Goal: Task Accomplishment & Management: Manage account settings

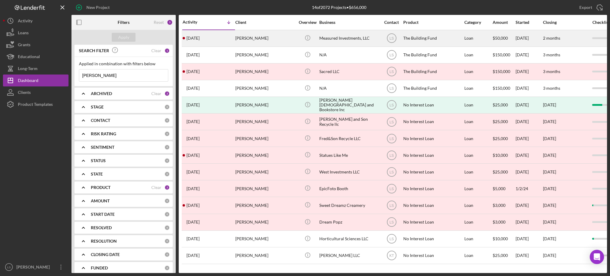
click at [353, 41] on div "Measured Investments, LLC" at bounding box center [349, 38] width 60 height 16
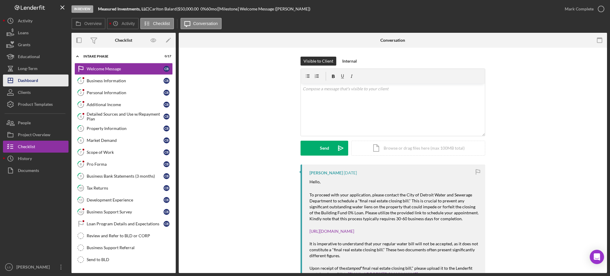
click at [48, 82] on button "Icon/Dashboard Dashboard" at bounding box center [36, 80] width 66 height 12
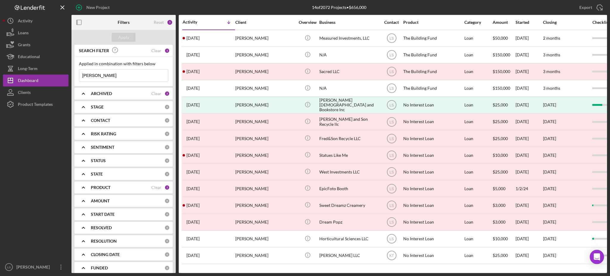
click at [130, 76] on input "[PERSON_NAME]" at bounding box center [123, 75] width 89 height 12
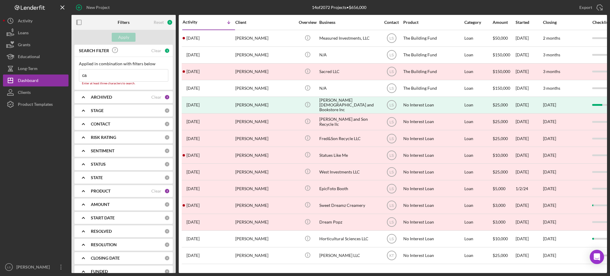
type input "c"
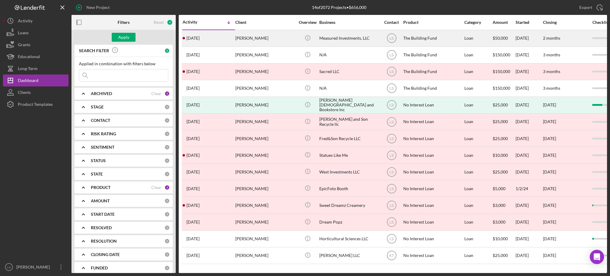
click at [337, 45] on div "Measured Investments, LLC" at bounding box center [349, 38] width 60 height 16
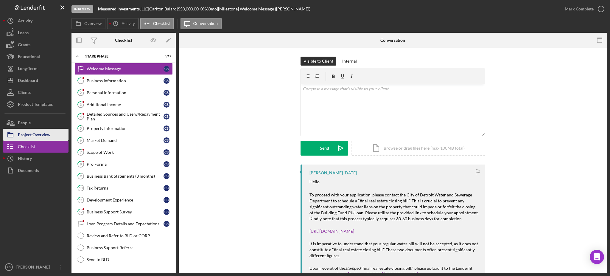
click at [50, 136] on div "Project Overview" at bounding box center [34, 135] width 32 height 13
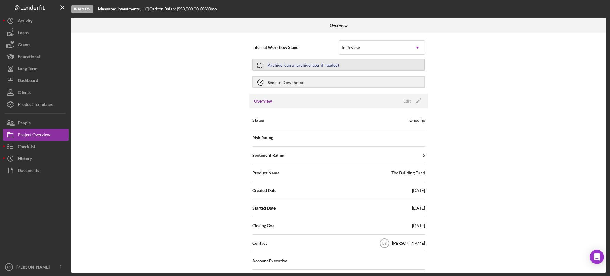
click at [375, 66] on button "Archive (can unarchive later if needed)" at bounding box center [338, 65] width 173 height 12
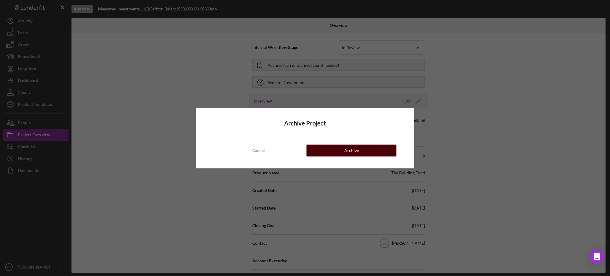
click at [364, 151] on button "Archive" at bounding box center [352, 150] width 90 height 12
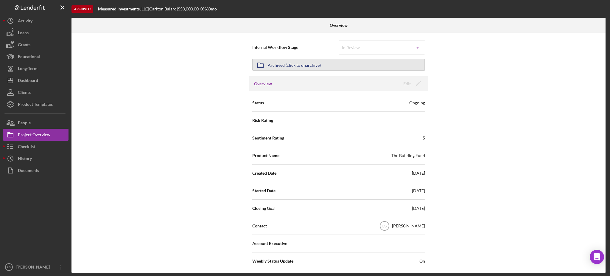
click at [331, 67] on button "Icon/Archived Archived (click to unarchive)" at bounding box center [338, 65] width 173 height 12
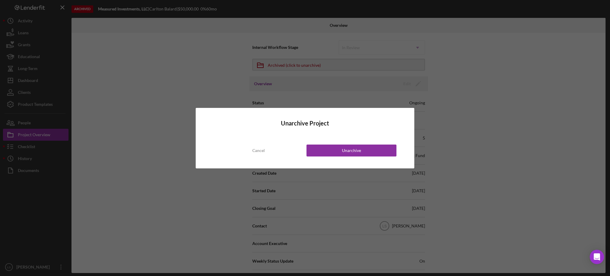
click at [344, 156] on div "Unarchive Project Cancel Unarchive" at bounding box center [305, 138] width 219 height 60
click at [349, 149] on div "Unarchive" at bounding box center [351, 150] width 19 height 12
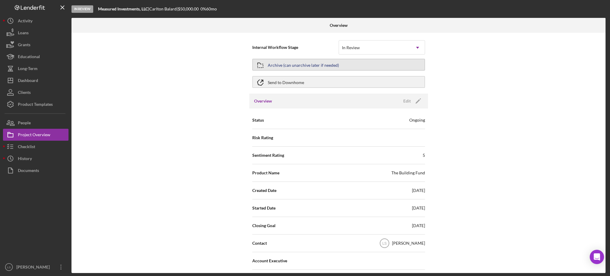
click at [407, 67] on button "Archive (can unarchive later if needed)" at bounding box center [338, 65] width 173 height 12
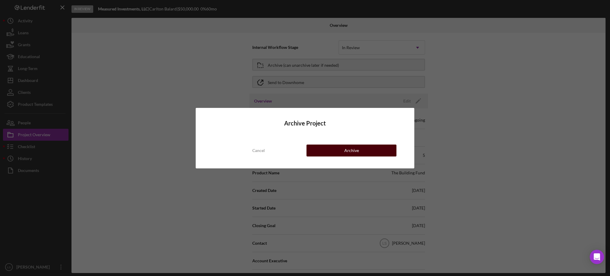
click at [377, 147] on button "Archive" at bounding box center [352, 150] width 90 height 12
